Goal: Task Accomplishment & Management: Manage account settings

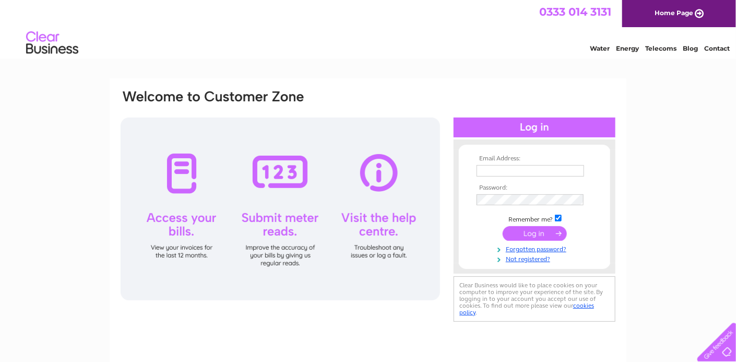
type input "[EMAIL_ADDRESS][DOMAIN_NAME][PERSON_NAME]"
click at [529, 236] on input "submit" at bounding box center [535, 233] width 64 height 15
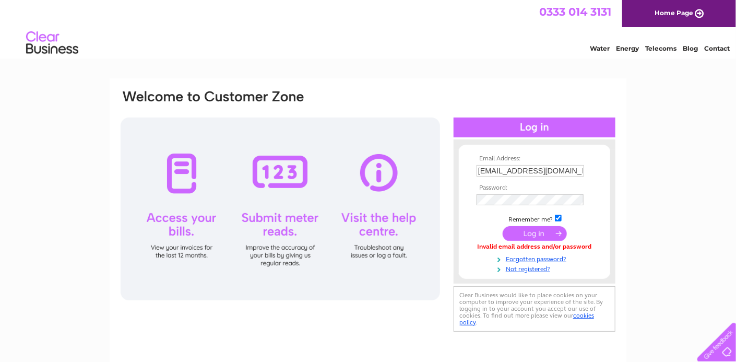
click at [522, 231] on input "submit" at bounding box center [535, 233] width 64 height 15
